Goal: Feedback & Contribution: Submit feedback/report problem

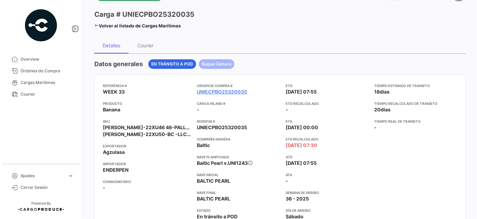
scroll to position [31, 0]
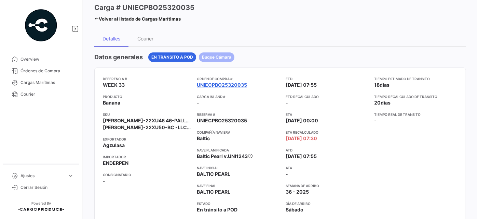
click at [238, 85] on link "UNIECPBO25320035" at bounding box center [222, 84] width 50 height 7
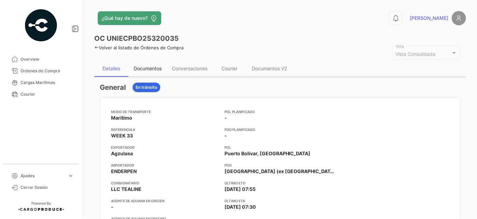
click at [158, 69] on div "Documentos" at bounding box center [148, 68] width 28 height 6
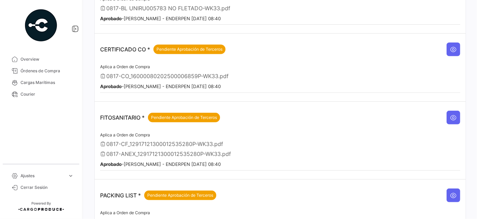
scroll to position [124, 0]
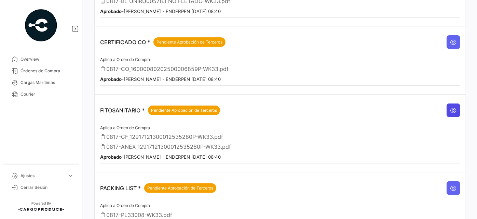
click at [451, 107] on icon at bounding box center [453, 110] width 7 height 7
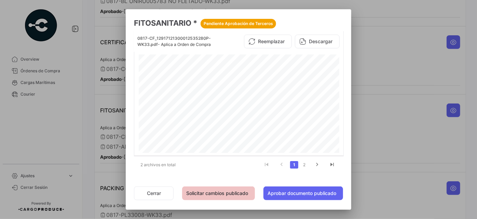
click at [229, 194] on button "Solicitar cambios publicado" at bounding box center [218, 193] width 73 height 14
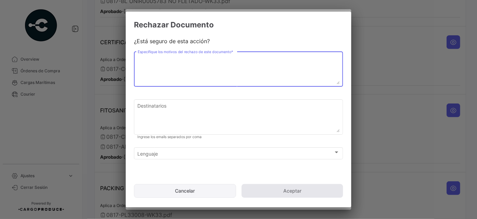
click at [192, 190] on button "Cancelar" at bounding box center [185, 191] width 102 height 14
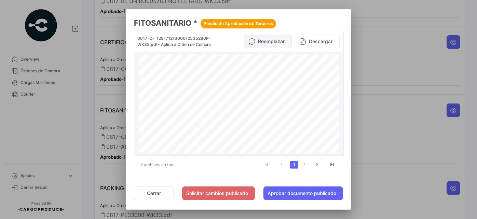
click at [274, 42] on button "Reemplazar" at bounding box center [268, 42] width 48 height 14
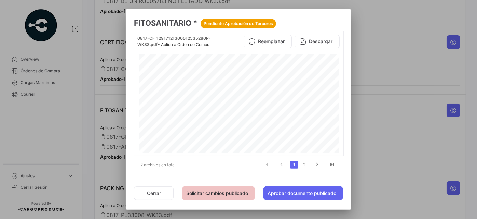
click at [214, 192] on button "Solicitar cambios publicado" at bounding box center [218, 193] width 73 height 14
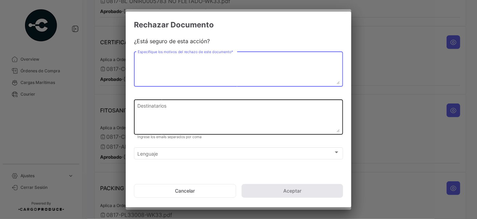
click at [171, 109] on textarea "Destinatarios" at bounding box center [239, 117] width 202 height 30
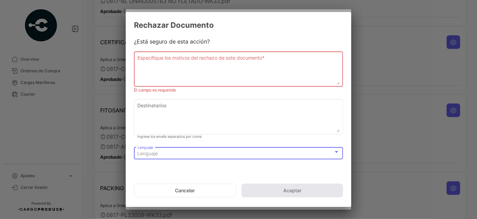
click at [338, 150] on div at bounding box center [337, 151] width 6 height 5
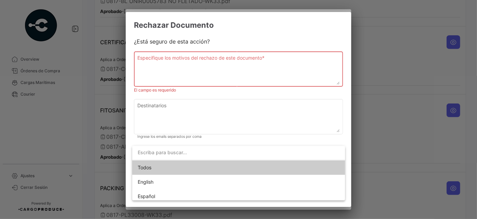
click at [338, 150] on input "dropdown search" at bounding box center [238, 152] width 213 height 14
click at [305, 72] on div at bounding box center [238, 109] width 477 height 219
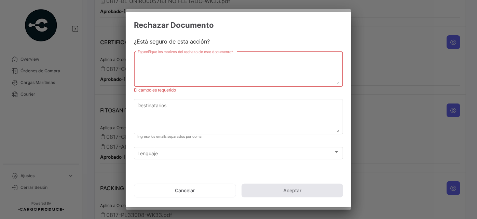
click at [168, 58] on textarea "Especifique los motivos del rechazo de este documento *" at bounding box center [239, 69] width 202 height 30
click at [193, 189] on button "Cancelar" at bounding box center [185, 190] width 102 height 14
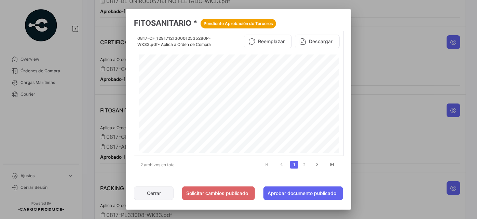
click at [155, 194] on button "Cerrar" at bounding box center [154, 193] width 40 height 14
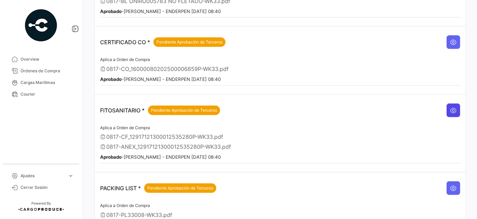
click at [451, 107] on icon at bounding box center [453, 110] width 7 height 7
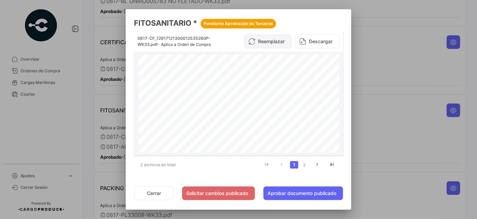
click at [269, 41] on button "Reemplazar" at bounding box center [268, 42] width 48 height 14
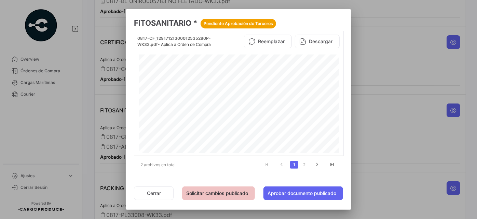
click at [202, 194] on button "Solicitar cambios publicado" at bounding box center [218, 193] width 73 height 14
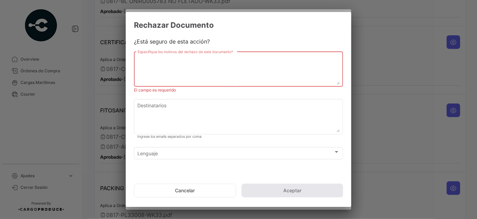
click at [220, 55] on textarea "Especifique los motivos del rechazo de este documento *" at bounding box center [239, 69] width 202 height 30
click at [218, 57] on textarea "Especifique los motivos del rechazo de este documento *" at bounding box center [239, 69] width 202 height 30
click at [336, 80] on textarea "Especifique los motivos del rechazo de este documento *" at bounding box center [239, 69] width 202 height 30
click at [195, 71] on textarea "Especifique los motivos del rechazo de este documento *" at bounding box center [239, 69] width 202 height 30
click at [395, 69] on div at bounding box center [238, 109] width 477 height 219
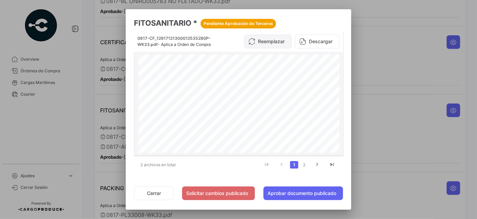
click at [261, 39] on button "Reemplazar" at bounding box center [268, 42] width 48 height 14
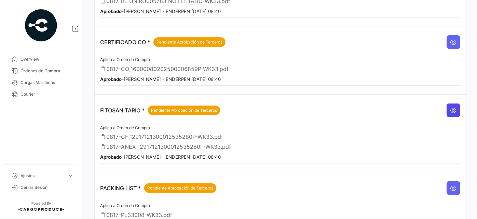
click at [448, 103] on button at bounding box center [454, 110] width 14 height 14
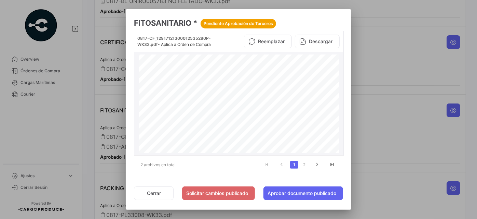
scroll to position [0, 0]
click at [307, 165] on link "2" at bounding box center [305, 165] width 8 height 8
click at [159, 190] on button "Cerrar" at bounding box center [154, 193] width 40 height 14
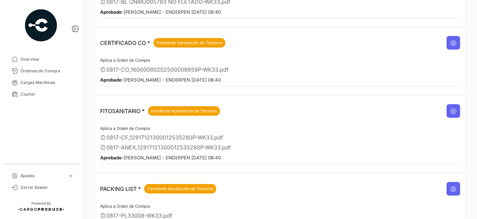
scroll to position [124, 0]
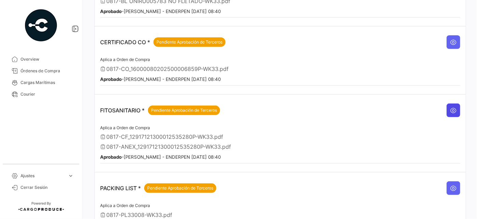
click at [454, 107] on icon at bounding box center [453, 110] width 7 height 7
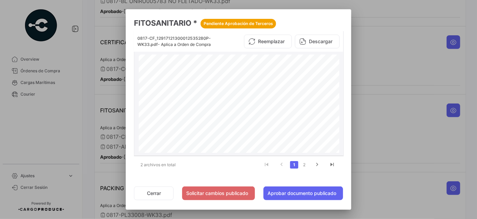
scroll to position [64, 0]
click at [306, 163] on link "2" at bounding box center [305, 165] width 8 height 8
click at [157, 194] on button "Cerrar" at bounding box center [154, 193] width 40 height 14
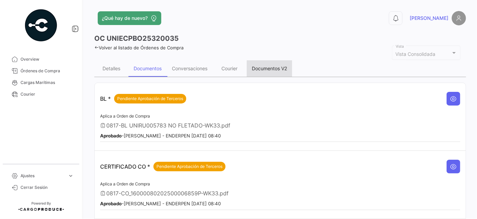
click at [274, 66] on div "Documentos V2" at bounding box center [269, 68] width 35 height 6
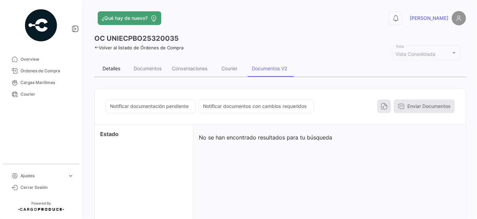
click at [115, 67] on div "Detalles" at bounding box center [112, 68] width 18 height 6
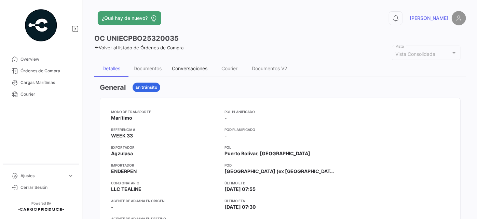
click at [184, 68] on div "Conversaciones" at bounding box center [190, 68] width 36 height 6
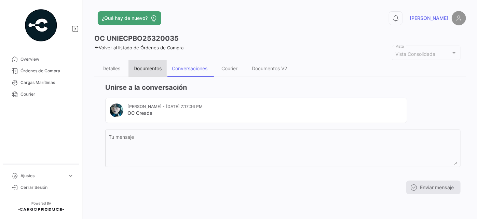
click at [156, 67] on div "Documentos" at bounding box center [148, 68] width 28 height 6
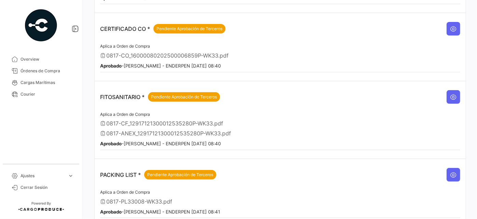
scroll to position [155, 0]
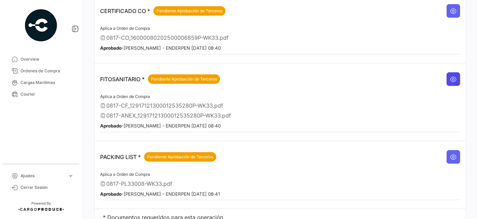
click at [450, 76] on icon at bounding box center [453, 79] width 7 height 7
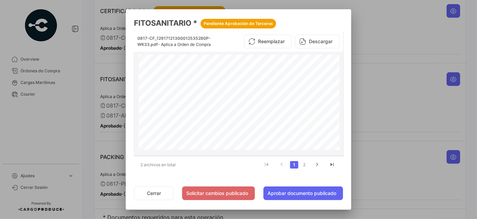
scroll to position [2, 0]
click at [285, 42] on mat-tooltip-component "Pendiente Aprobación de Terceros" at bounding box center [238, 37] width 93 height 19
click at [282, 40] on mat-tooltip-component "Pendiente Aprobación de Terceros" at bounding box center [238, 37] width 93 height 19
click at [266, 38] on button "Reemplazar" at bounding box center [268, 42] width 48 height 14
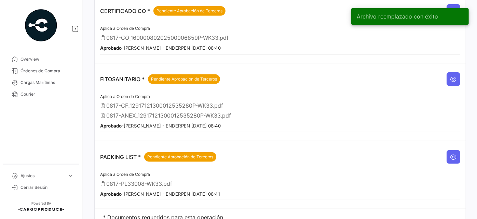
click at [156, 102] on span "0817-CF_12917121300012535280P-WK33.pdf" at bounding box center [164, 105] width 117 height 7
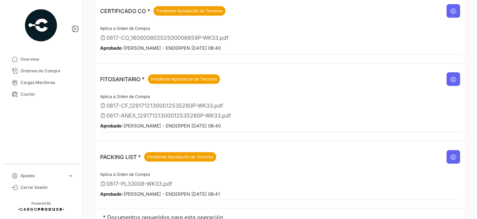
click at [128, 102] on span "0817-CF_12917121300012535280P-WK33.pdf" at bounding box center [164, 105] width 117 height 7
click at [453, 76] on icon at bounding box center [453, 79] width 7 height 7
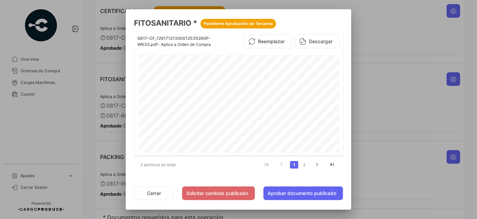
click at [407, 175] on div at bounding box center [238, 109] width 477 height 219
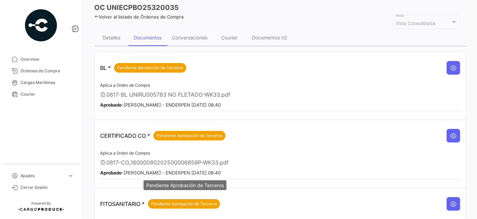
scroll to position [124, 0]
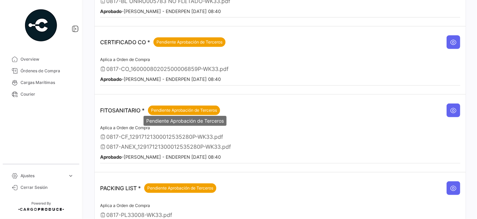
click at [168, 107] on span "Pendiente Aprobación de Terceros" at bounding box center [184, 110] width 66 height 6
click at [453, 107] on icon at bounding box center [453, 110] width 7 height 7
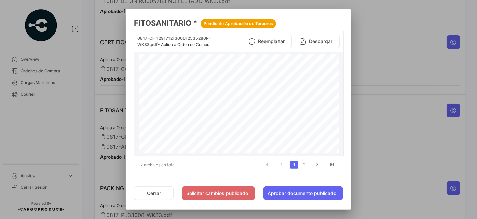
scroll to position [31, 0]
click at [217, 193] on button "Solicitar cambios publicado" at bounding box center [218, 193] width 73 height 14
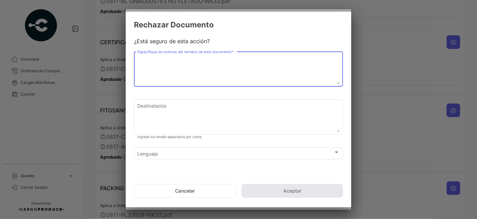
click at [151, 65] on textarea "Especifique los motivos del rechazo de este documento *" at bounding box center [239, 69] width 202 height 30
click at [172, 63] on textarea "Especifique los motivos del rechazo de este documento *" at bounding box center [239, 69] width 202 height 30
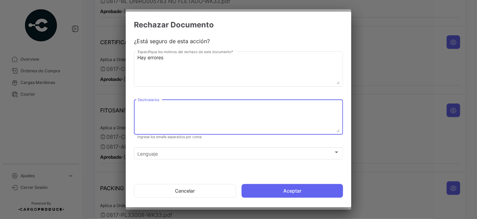
click at [206, 113] on textarea "Destinatarios" at bounding box center [239, 117] width 202 height 30
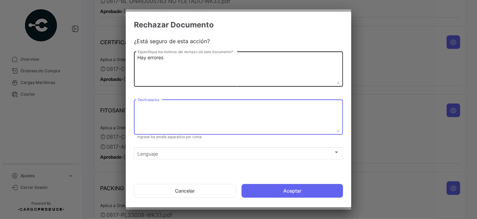
click at [339, 82] on textarea "Hay errores" at bounding box center [239, 69] width 202 height 30
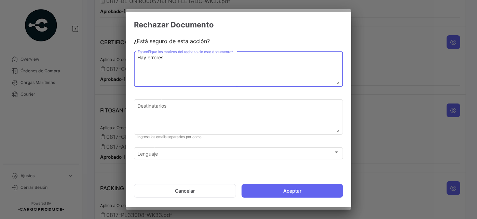
click at [339, 82] on textarea "Hay errores" at bounding box center [239, 69] width 202 height 30
click at [185, 58] on textarea "Hay errores" at bounding box center [239, 69] width 202 height 30
click at [169, 66] on textarea "Hay errores" at bounding box center [239, 69] width 202 height 30
click at [164, 69] on textarea "Hay errores" at bounding box center [239, 69] width 202 height 30
click at [197, 66] on textarea "Hay errores En el casillero A: Lo correcto es: RUSSIAN fEDERATION," at bounding box center [239, 69] width 202 height 30
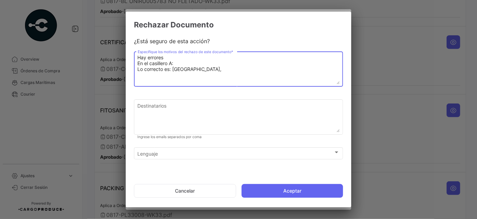
click at [228, 69] on textarea "Hay errores En el casillero A: Lo correcto es: [GEOGRAPHIC_DATA]," at bounding box center [239, 69] width 202 height 30
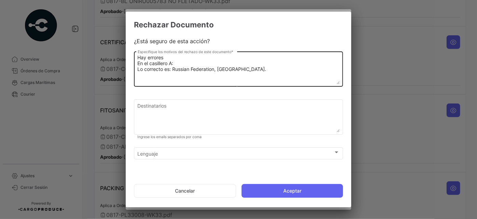
click at [252, 71] on textarea "Hay errores En el casillero A: Lo correcto es: Russian Federation, [GEOGRAPHIC_…" at bounding box center [239, 69] width 202 height 30
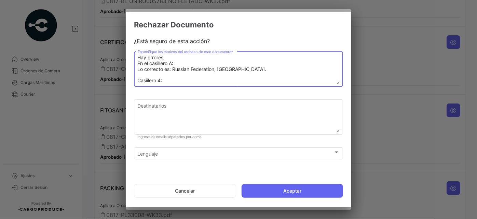
scroll to position [5, 0]
paste textarea "Russian Federation - [GEOGRAPHIC_DATA] (EX [GEOGRAPHIC_DATA]); [GEOGRAPHIC_DATA…"
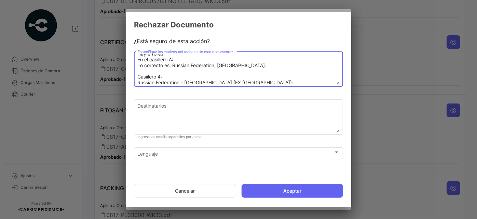
scroll to position [0, 0]
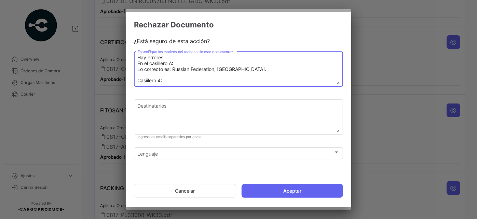
click at [184, 59] on textarea "Hay errores En el casillero A: Lo correcto es: Russian Federation, [GEOGRAPHIC_…" at bounding box center [239, 69] width 202 height 30
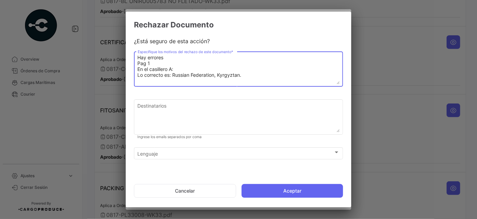
scroll to position [17, 0]
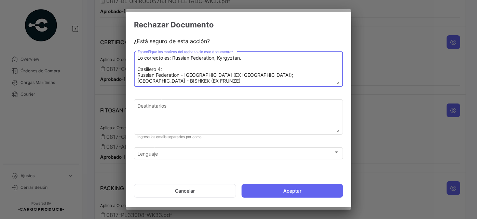
click at [167, 78] on textarea "Hay errores Pag 1 En el casillero A: Lo correcto es: Russian Federation, Kyrgyz…" at bounding box center [239, 69] width 202 height 30
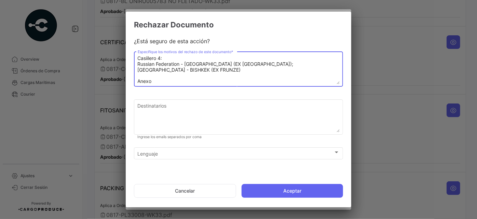
scroll to position [34, 0]
click at [180, 80] on textarea "Hay errores Pag 1 En el casillero A: Lo correcto es: Russian Federation, Kyrgyz…" at bounding box center [239, 69] width 202 height 30
paste textarea "A: Organización (es) de Protección Fitosanitaria de TO: Plant Protection Organi…"
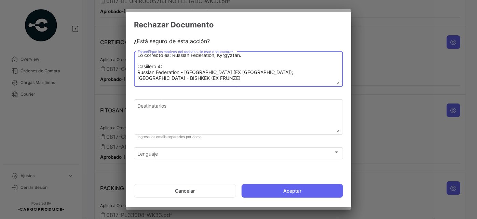
scroll to position [0, 0]
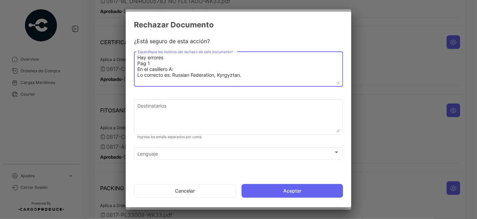
drag, startPoint x: 173, startPoint y: 74, endPoint x: 239, endPoint y: 74, distance: 66.7
click at [244, 74] on textarea "Hay errores Pag 1 En el casillero A: Lo correcto es: Russian Federation, Kyrgyz…" at bounding box center [239, 69] width 202 height 30
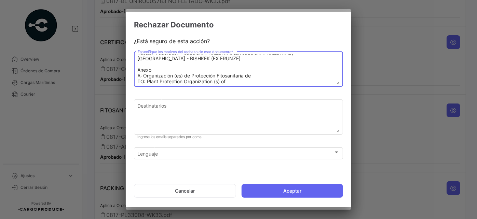
scroll to position [40, 0]
click at [236, 79] on textarea "Hay errores Pag 1 En el casillero A: Lo correcto es: Russian Federation, Kyrgyz…" at bounding box center [239, 69] width 202 height 30
paste textarea "Russian Federation, [GEOGRAPHIC_DATA]."
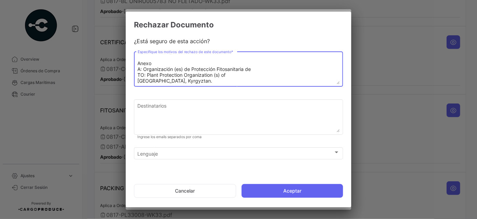
click at [233, 70] on textarea "Hay errores Pag 1 En el casillero A: Lo correcto es: Russian Federation, Kyrgyz…" at bounding box center [239, 69] width 202 height 30
click at [138, 75] on textarea "Hay errores Pag 1 En el casillero A: Lo correcto es: Russian Federation, Kyrgyz…" at bounding box center [239, 69] width 202 height 30
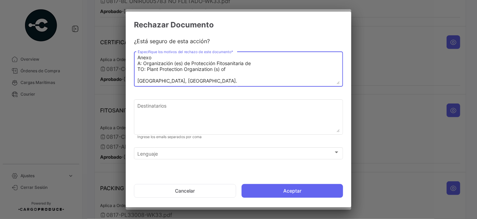
scroll to position [57, 0]
drag, startPoint x: 137, startPoint y: 79, endPoint x: 215, endPoint y: 82, distance: 77.7
click at [215, 82] on textarea "Hay errores Pag 1 En el casillero A: Lo correcto es: Russian Federation, Kyrgyz…" at bounding box center [239, 69] width 202 height 30
click at [256, 72] on textarea "Hay errores Pag 1 En el casillero A: Lo correcto es: Russian Federation, Kyrgyz…" at bounding box center [239, 69] width 202 height 30
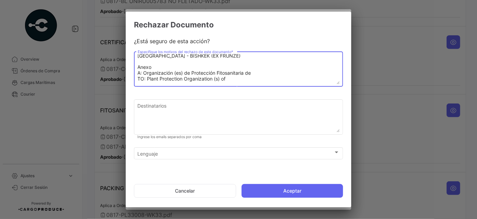
scroll to position [0, 0]
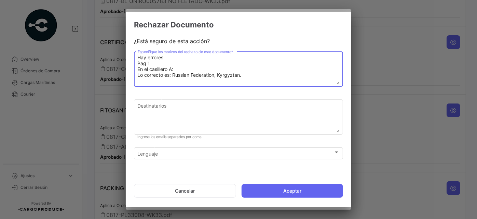
click at [139, 69] on textarea "Hay errores Pag 1 En el casillero A: Lo correcto es: Russian Federation, Kyrgyz…" at bounding box center [239, 69] width 202 height 30
click at [138, 68] on textarea "Hay errores Pag 1 En el casillero A: Lo correcto es: Russian Federation, Kyrgyz…" at bounding box center [239, 69] width 202 height 30
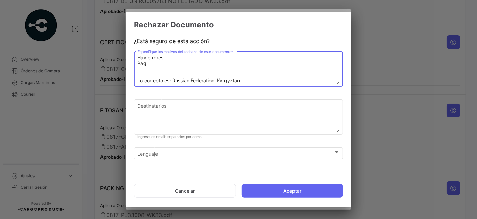
paste textarea "A: Organización (es) de Protección Fitosanitaria de: Plant Protection Organizat…"
click at [178, 58] on textarea "Hay errores Pag 1 A: Organización (es) de Protección Fitosanitaria de: Plant Pr…" at bounding box center [239, 69] width 202 height 30
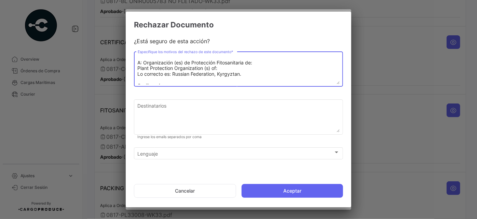
click at [138, 74] on textarea "Hay errores, lo correcto es: Pag 1 A: Organización (es) de Protección Fitosanit…" at bounding box center [239, 69] width 202 height 30
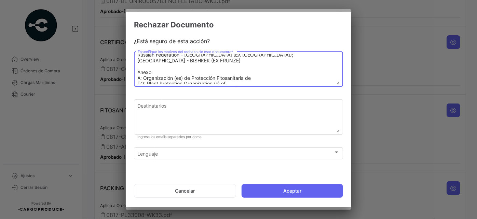
scroll to position [43, 0]
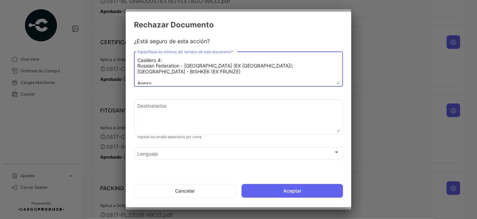
click at [168, 80] on textarea "Hay errores, lo correcto es: Pag 1 A: Organización (es) de Protección Fitosanit…" at bounding box center [239, 69] width 202 height 30
click at [138, 83] on textarea "Hay errores, lo correcto es: Pag 1 A: Organización (es) de Protección Fitosanit…" at bounding box center [239, 69] width 202 height 30
click at [176, 79] on textarea "Hay errores, lo correcto es: Pag 1 A: Organización (es) de Protección Fitosanit…" at bounding box center [239, 69] width 202 height 30
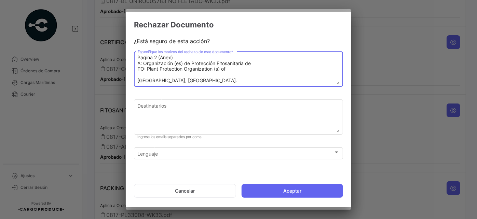
scroll to position [12, 0]
type textarea "Hay errores, lo correcto es: Pag 1 A: Organización (es) de Protección Fitosanit…"
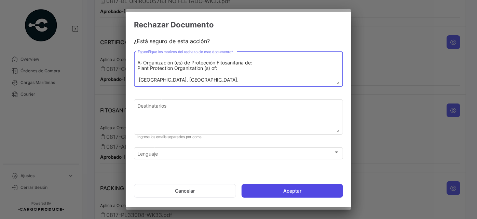
click at [286, 190] on button "Aceptar" at bounding box center [293, 191] width 102 height 14
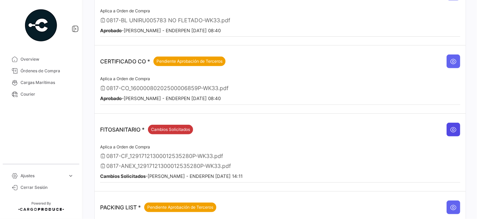
click at [450, 126] on icon at bounding box center [453, 129] width 7 height 7
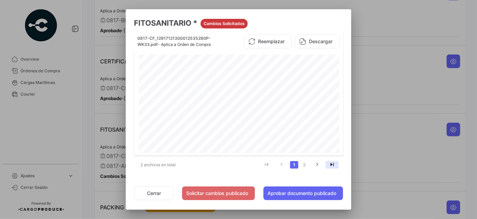
click at [334, 164] on icon "go to last page" at bounding box center [332, 165] width 9 height 8
click at [266, 163] on icon "go to first page" at bounding box center [266, 165] width 9 height 8
click at [149, 193] on button "Cerrar" at bounding box center [154, 193] width 40 height 14
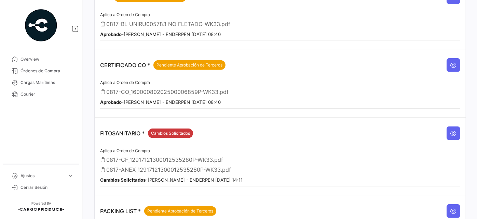
scroll to position [134, 0]
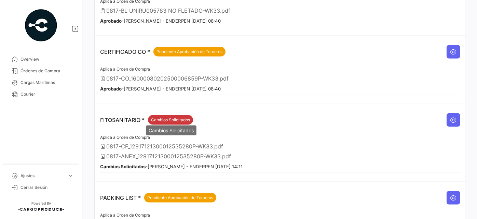
click at [168, 127] on div "Cambios Solicitados" at bounding box center [171, 130] width 51 height 10
click at [171, 117] on span "Cambios Solicitados" at bounding box center [170, 120] width 39 height 6
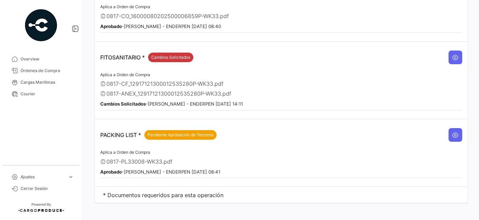
scroll to position [194, 0]
